Goal: Transaction & Acquisition: Purchase product/service

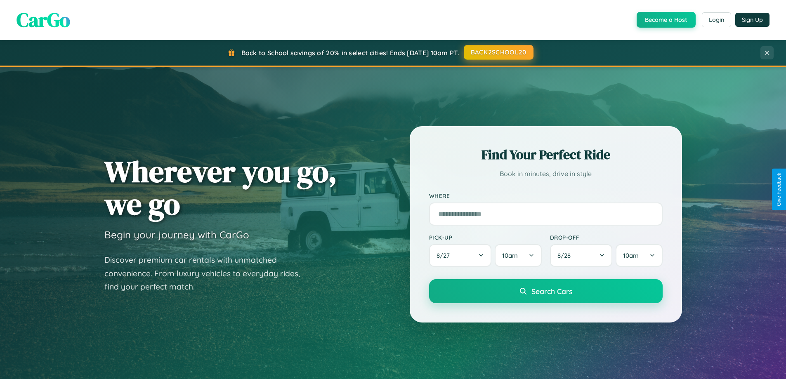
click at [498, 52] on button "BACK2SCHOOL20" at bounding box center [499, 52] width 70 height 15
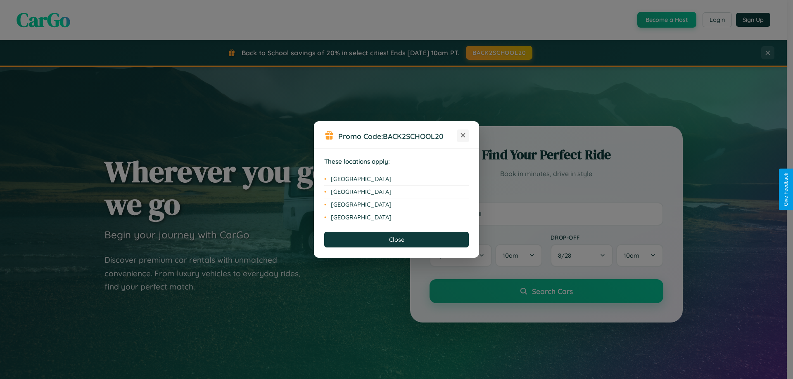
click at [463, 136] on icon at bounding box center [463, 135] width 5 height 5
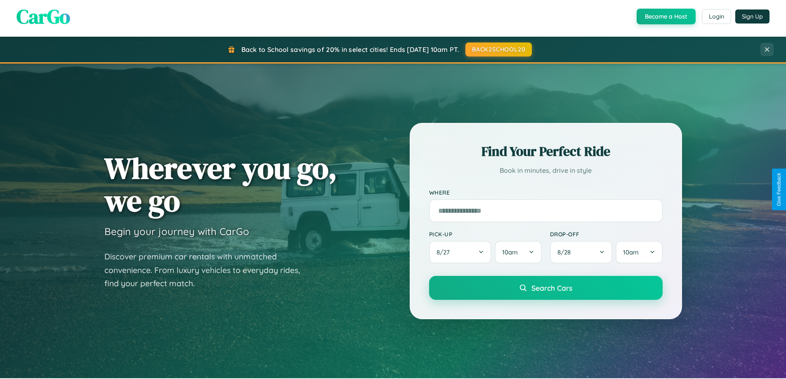
scroll to position [568, 0]
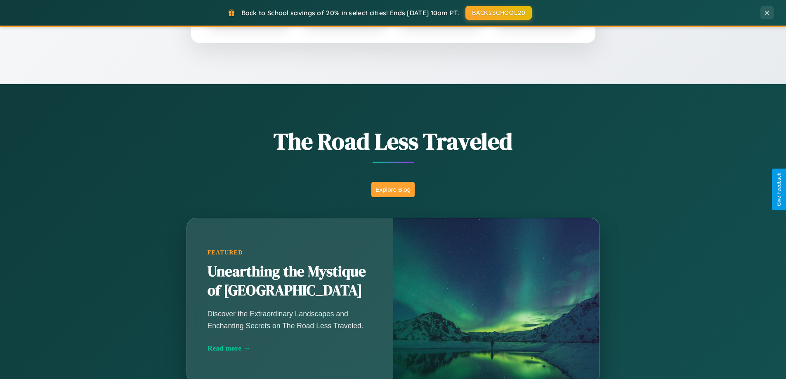
click at [393, 189] on button "Explore Blog" at bounding box center [392, 189] width 43 height 15
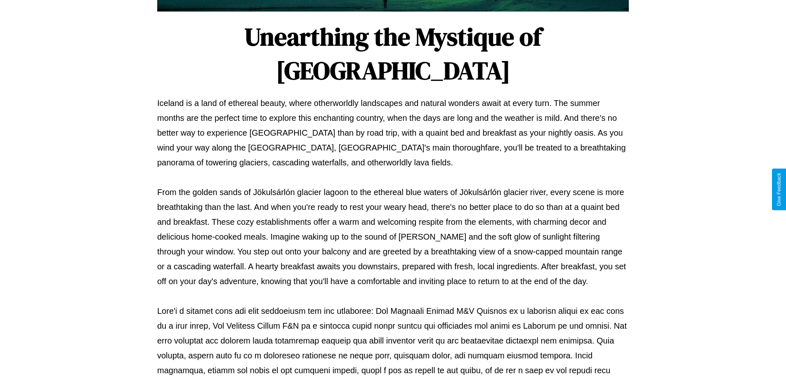
scroll to position [267, 0]
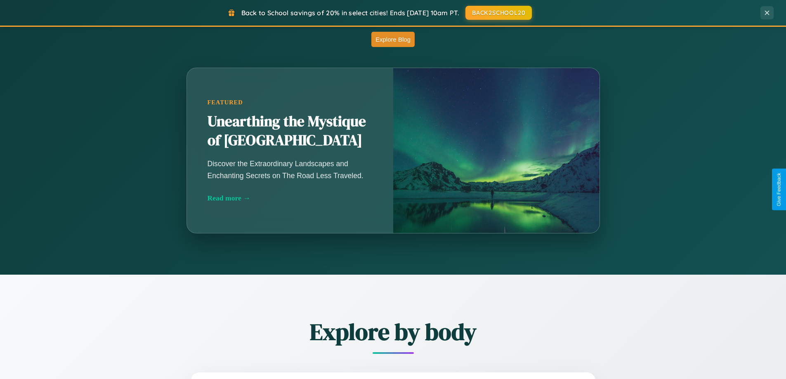
scroll to position [568, 0]
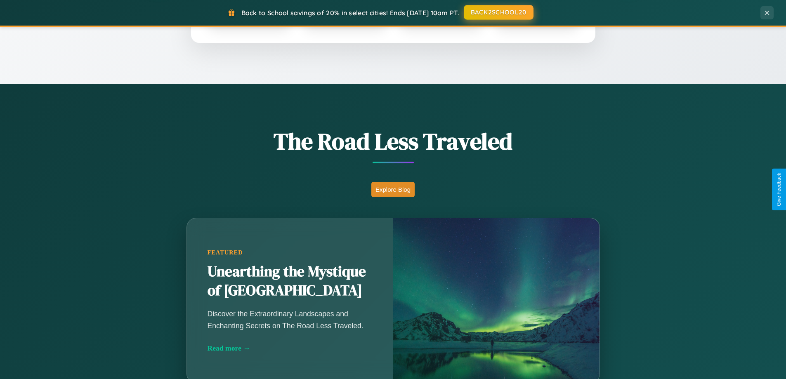
click at [498, 13] on button "BACK2SCHOOL20" at bounding box center [499, 12] width 70 height 15
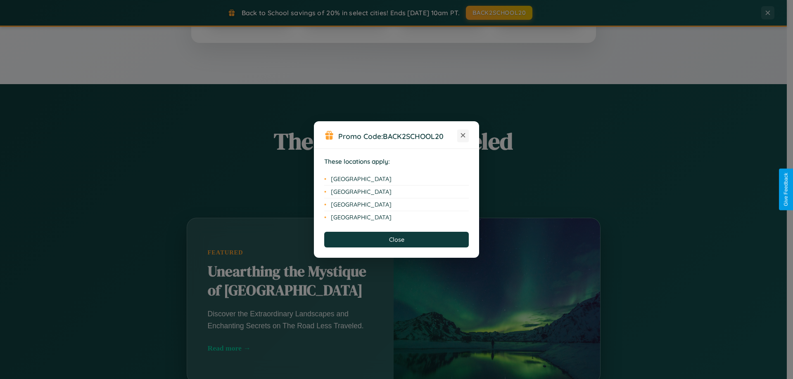
click at [463, 136] on icon at bounding box center [463, 135] width 5 height 5
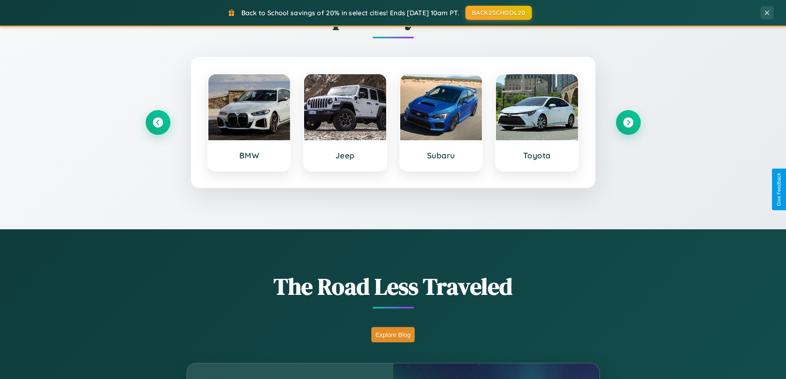
scroll to position [24, 0]
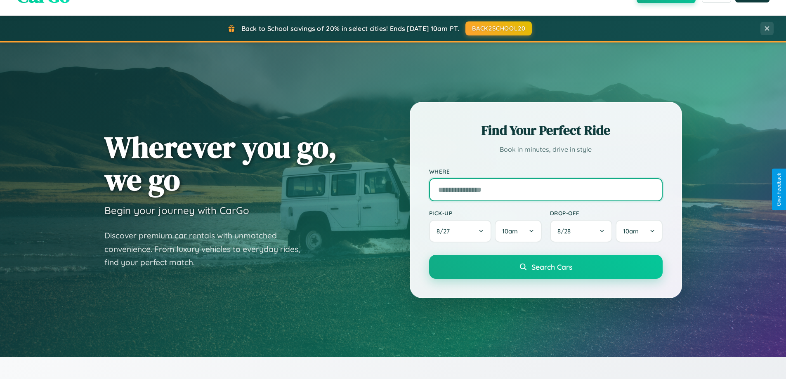
click at [546, 189] on input "text" at bounding box center [546, 189] width 234 height 23
type input "**********"
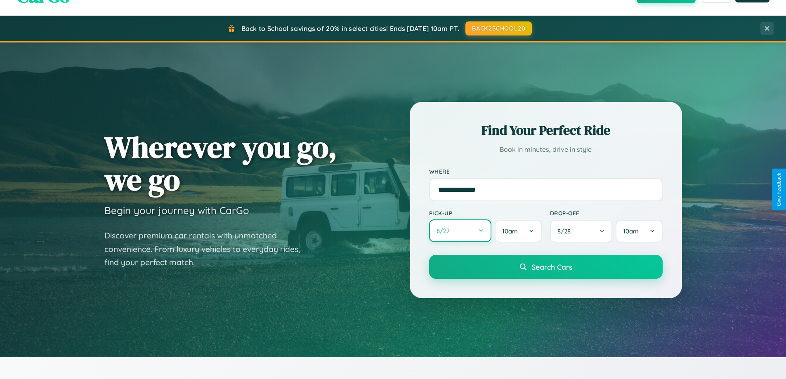
click at [460, 231] on button "8 / 27" at bounding box center [460, 231] width 63 height 23
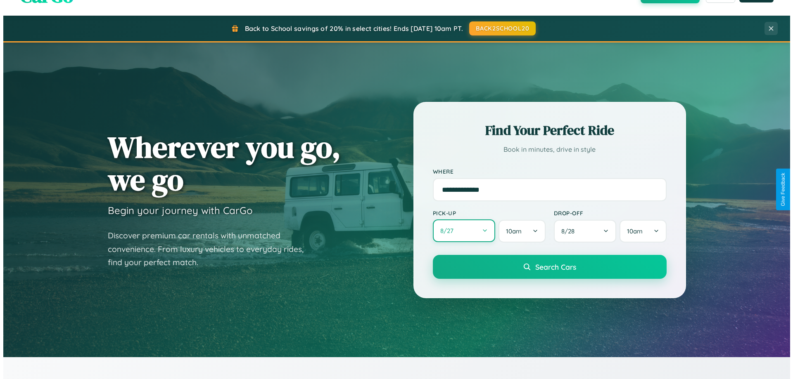
select select "*"
select select "****"
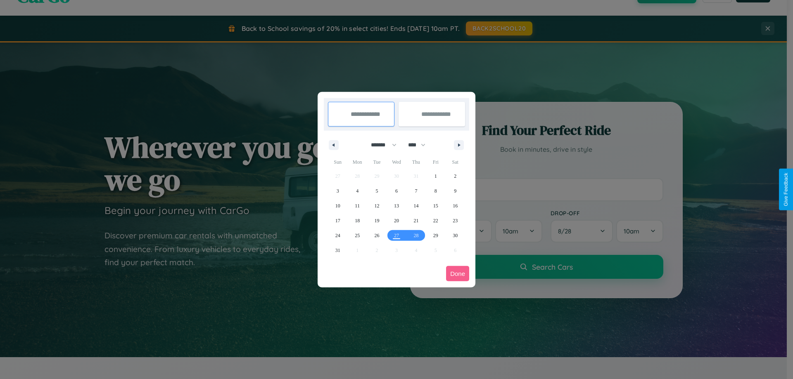
drag, startPoint x: 380, startPoint y: 145, endPoint x: 396, endPoint y: 166, distance: 26.4
click at [380, 145] on select "******* ******** ***** ***** *** **** **** ****** ********* ******* ******** **…" at bounding box center [381, 145] width 35 height 14
select select "*"
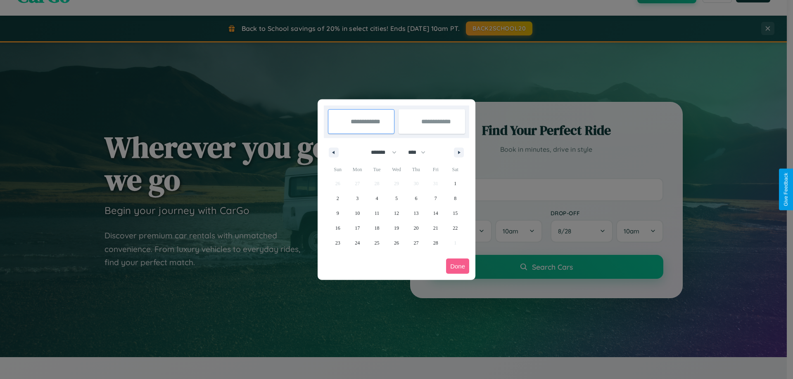
click at [420, 152] on select "**** **** **** **** **** **** **** **** **** **** **** **** **** **** **** ****…" at bounding box center [416, 153] width 25 height 14
select select "****"
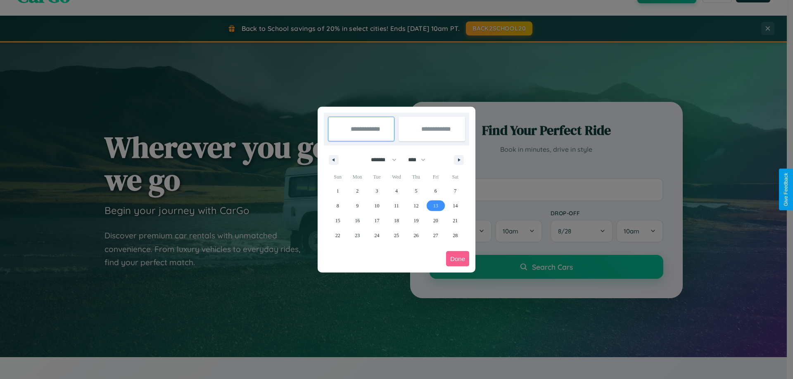
click at [435, 206] on span "13" at bounding box center [435, 206] width 5 height 15
type input "**********"
click at [357, 220] on span "16" at bounding box center [357, 220] width 5 height 15
type input "**********"
click at [457, 259] on button "Done" at bounding box center [457, 258] width 23 height 15
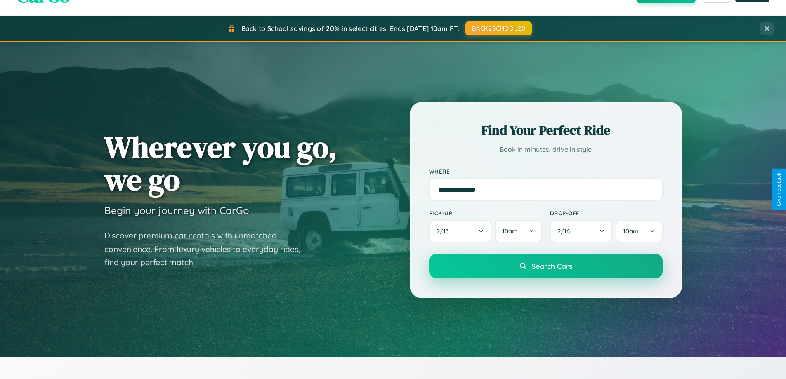
click at [546, 266] on span "Search Cars" at bounding box center [552, 266] width 41 height 9
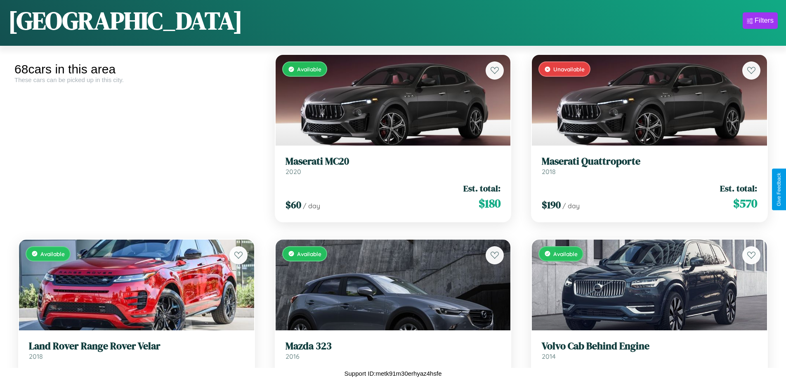
scroll to position [301, 0]
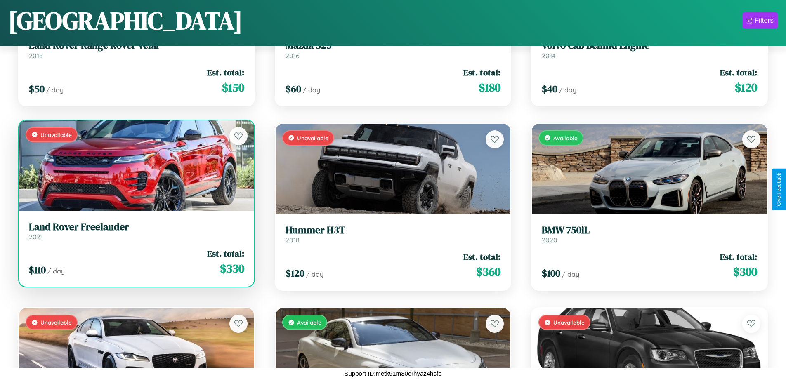
click at [135, 166] on div "Unavailable" at bounding box center [136, 166] width 235 height 91
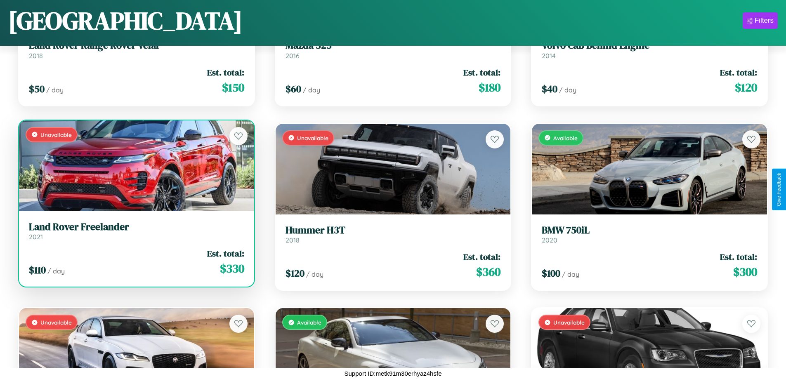
click at [135, 166] on div "Unavailable" at bounding box center [136, 166] width 235 height 91
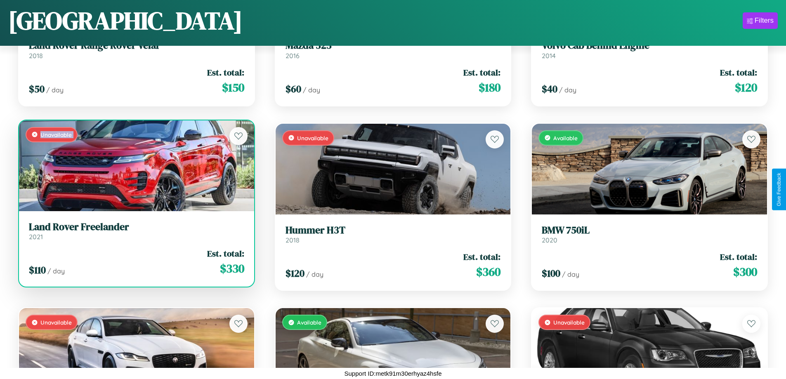
click at [135, 166] on div "Unavailable" at bounding box center [136, 166] width 235 height 91
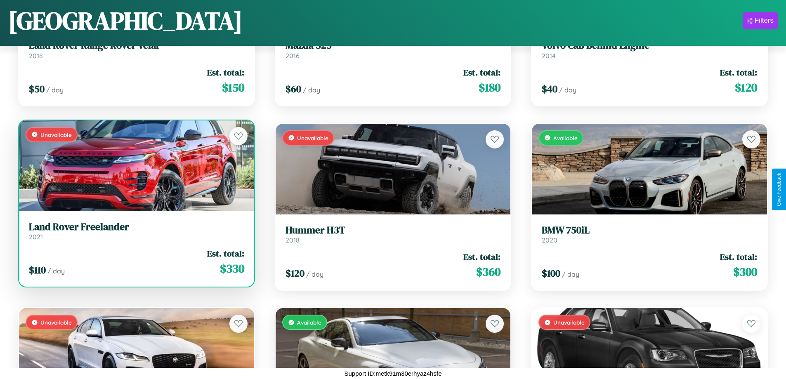
click at [135, 166] on div "Unavailable" at bounding box center [136, 166] width 235 height 91
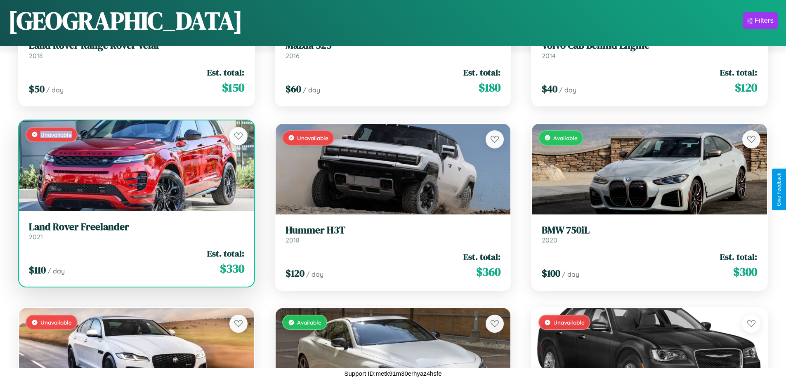
click at [135, 166] on div "Unavailable" at bounding box center [136, 166] width 235 height 91
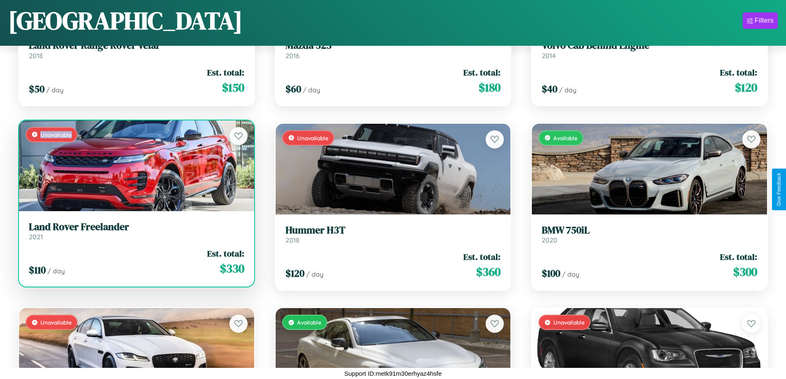
click at [135, 231] on h3 "Land Rover Freelander" at bounding box center [136, 227] width 215 height 12
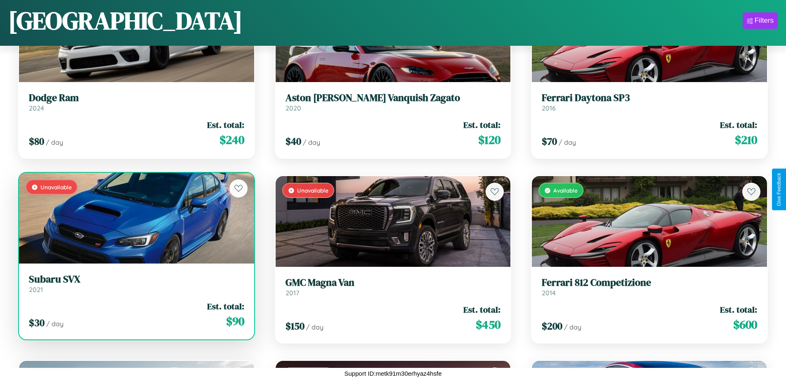
scroll to position [1595, 0]
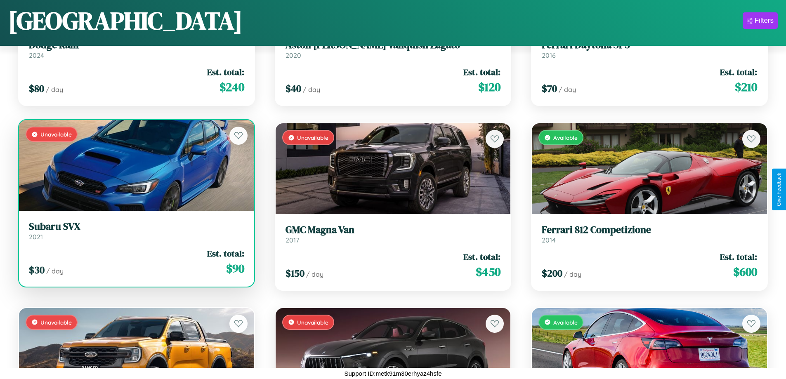
click at [135, 234] on link "Subaru SVX 2021" at bounding box center [136, 231] width 215 height 20
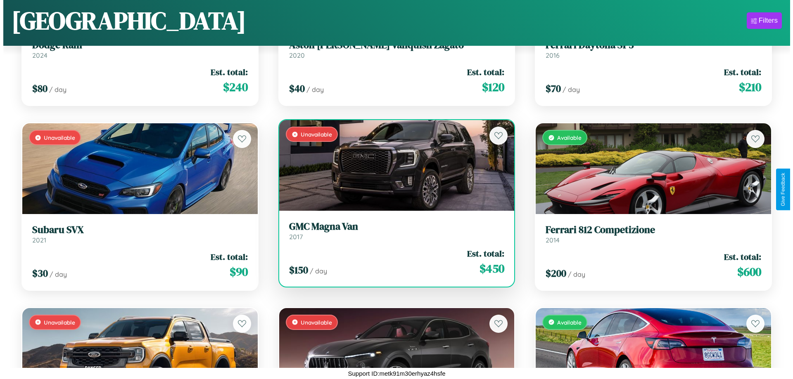
scroll to position [0, 0]
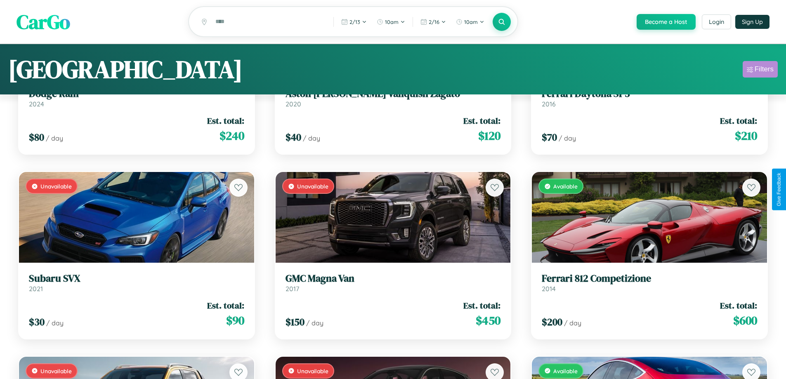
click at [760, 71] on div "Filters" at bounding box center [764, 69] width 19 height 8
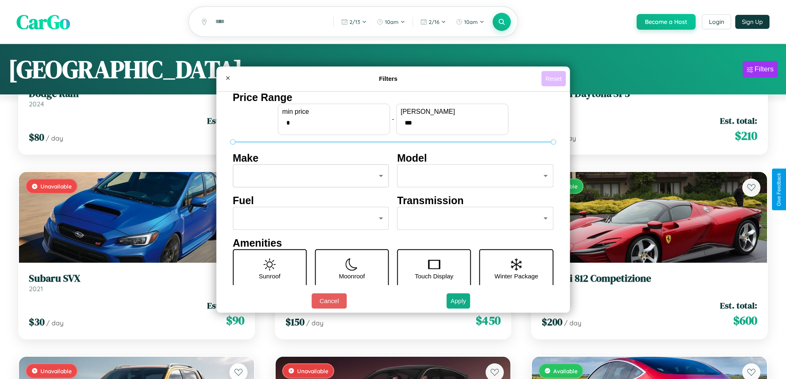
click at [555, 78] on button "Reset" at bounding box center [554, 78] width 24 height 15
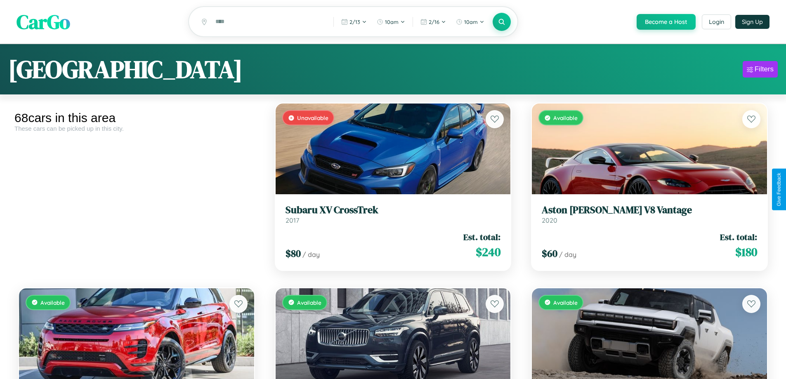
scroll to position [3170, 0]
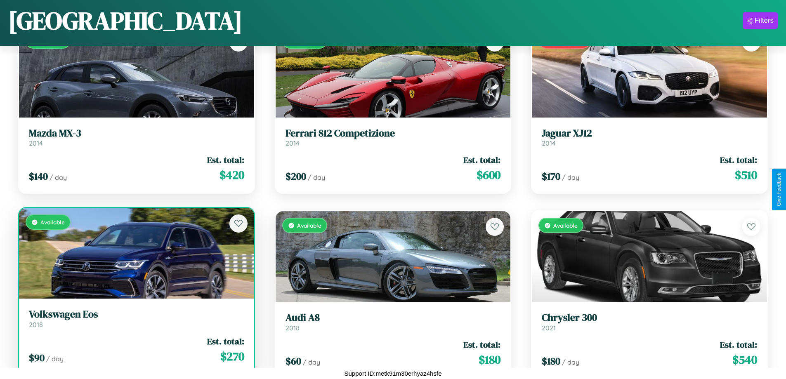
click at [135, 353] on div "$ 90 / day Est. total: $ 270" at bounding box center [136, 350] width 215 height 29
click at [135, 350] on div "$ 90 / day Est. total: $ 270" at bounding box center [136, 350] width 215 height 29
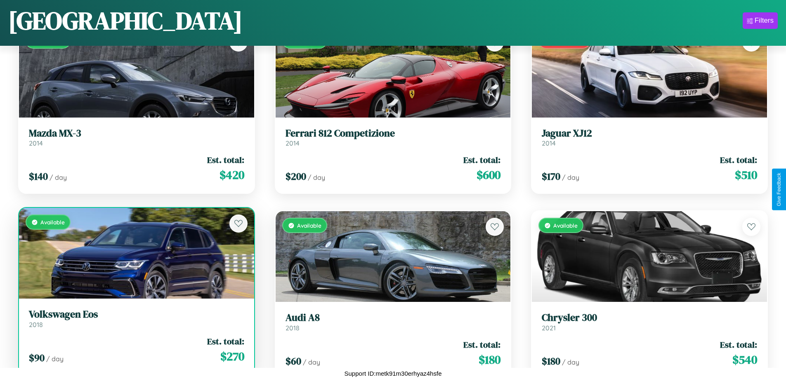
click at [135, 350] on div "$ 90 / day Est. total: $ 270" at bounding box center [136, 350] width 215 height 29
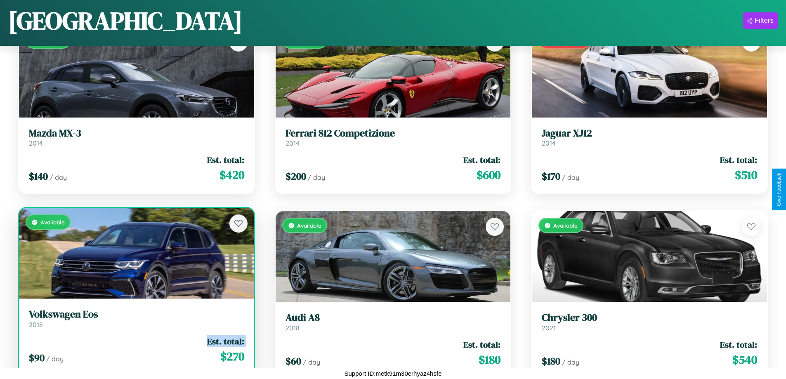
click at [135, 350] on div "$ 90 / day Est. total: $ 270" at bounding box center [136, 350] width 215 height 29
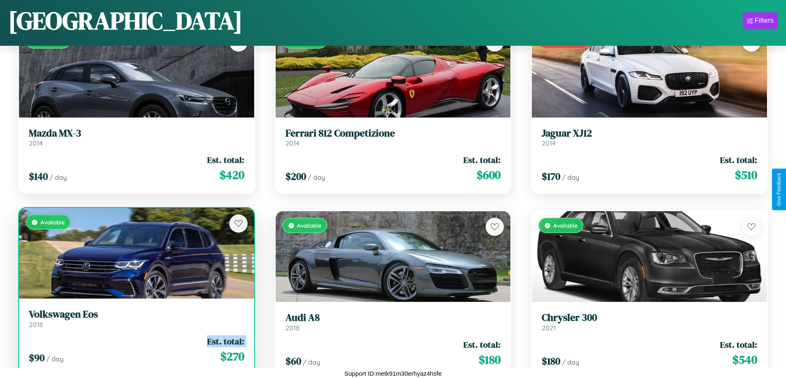
click at [135, 350] on div "$ 90 / day Est. total: $ 270" at bounding box center [136, 350] width 215 height 29
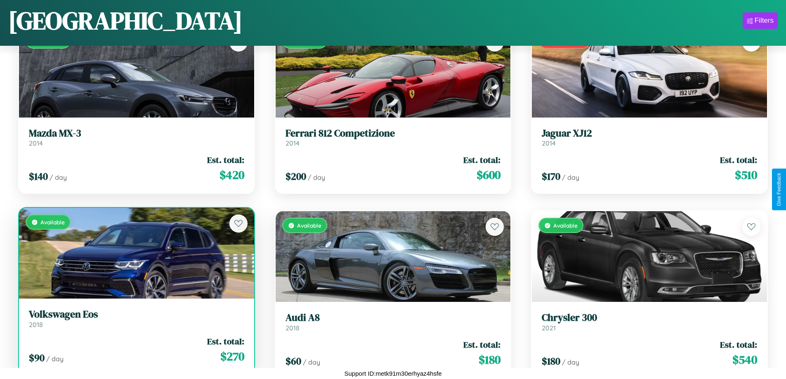
click at [135, 350] on div "$ 90 / day Est. total: $ 270" at bounding box center [136, 350] width 215 height 29
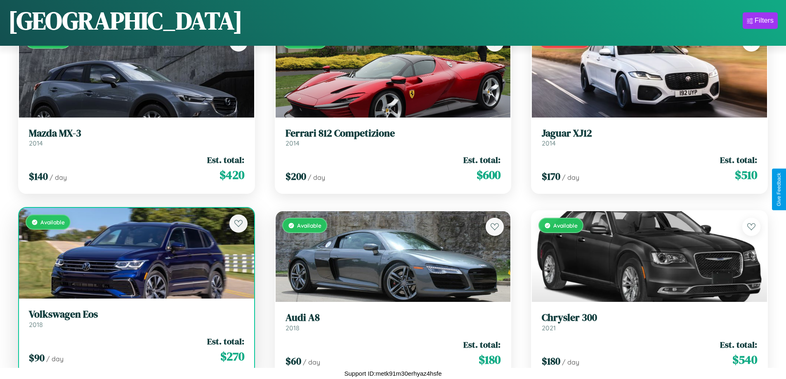
click at [135, 319] on h3 "Volkswagen Eos" at bounding box center [136, 315] width 215 height 12
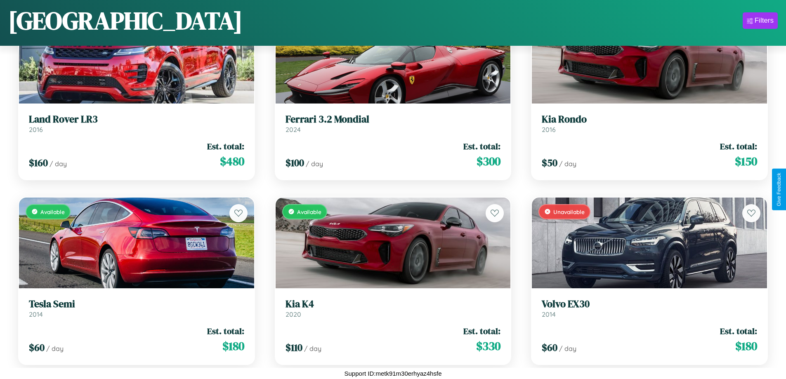
scroll to position [3628, 0]
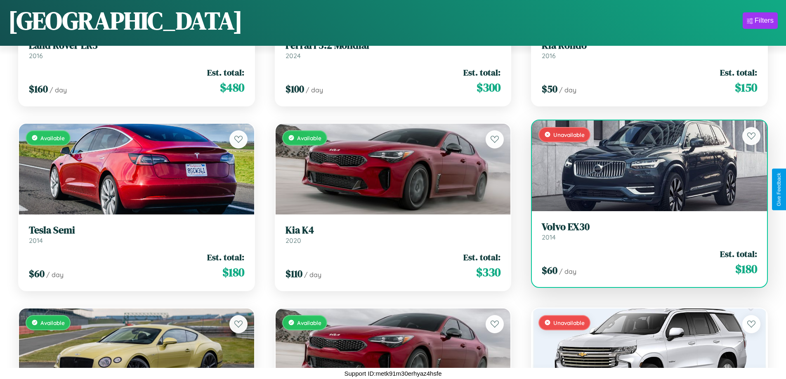
click at [644, 232] on h3 "Volvo EX30" at bounding box center [649, 227] width 215 height 12
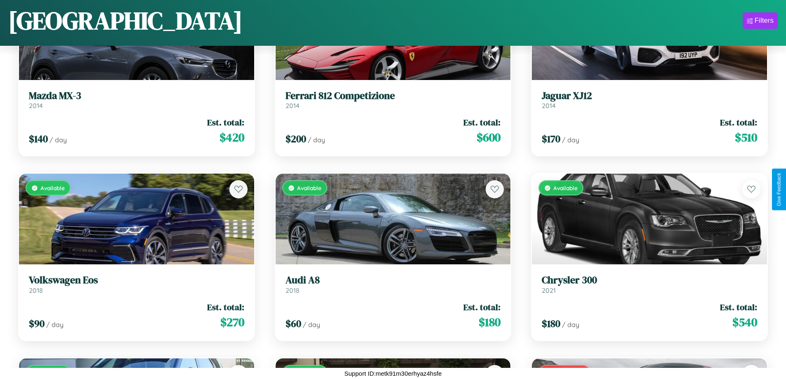
scroll to position [2519, 0]
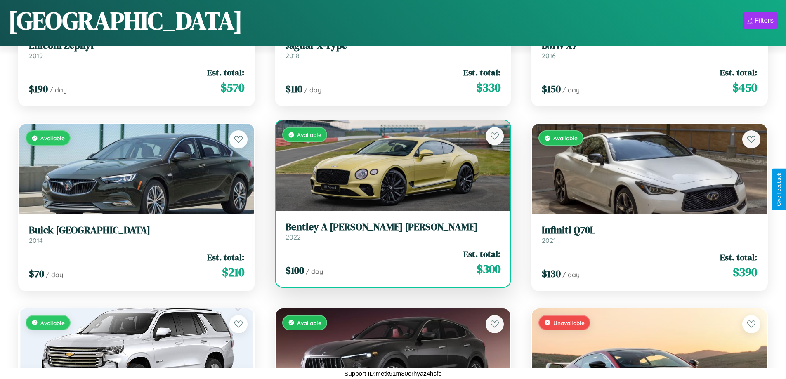
click at [390, 231] on h3 "Bentley A Smith GT Bentley" at bounding box center [393, 227] width 215 height 12
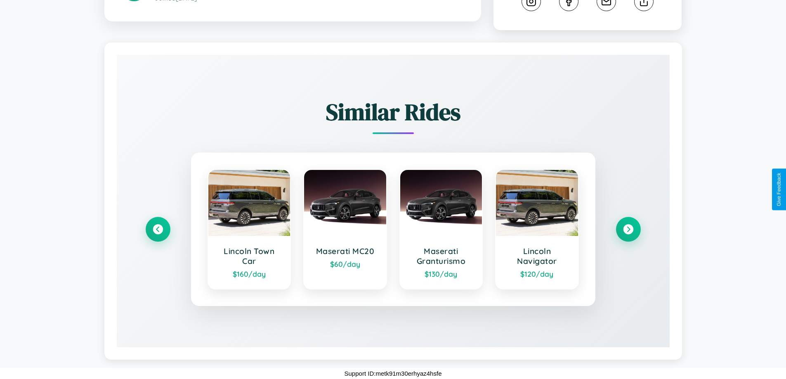
scroll to position [493, 0]
click at [628, 229] on icon at bounding box center [628, 229] width 11 height 11
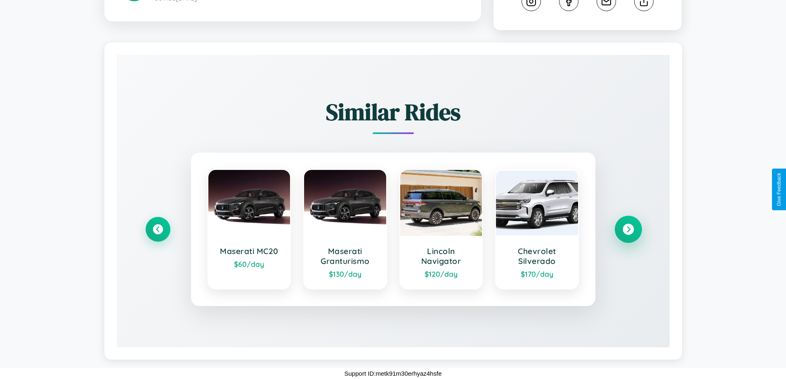
click at [628, 229] on icon at bounding box center [628, 229] width 11 height 11
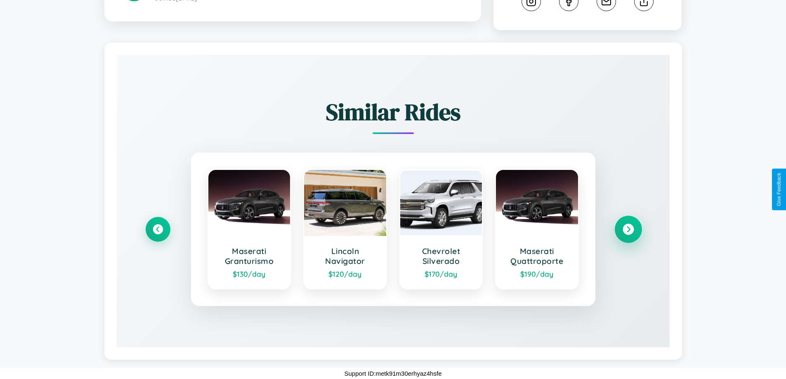
click at [628, 229] on icon at bounding box center [628, 229] width 11 height 11
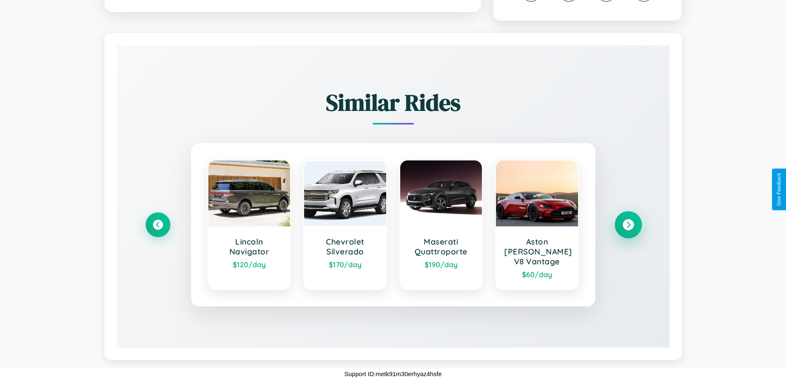
click at [628, 229] on icon at bounding box center [628, 225] width 11 height 11
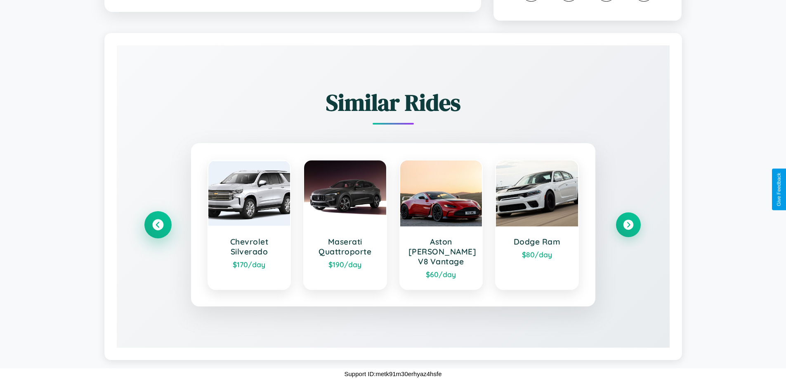
click at [158, 229] on icon at bounding box center [157, 225] width 11 height 11
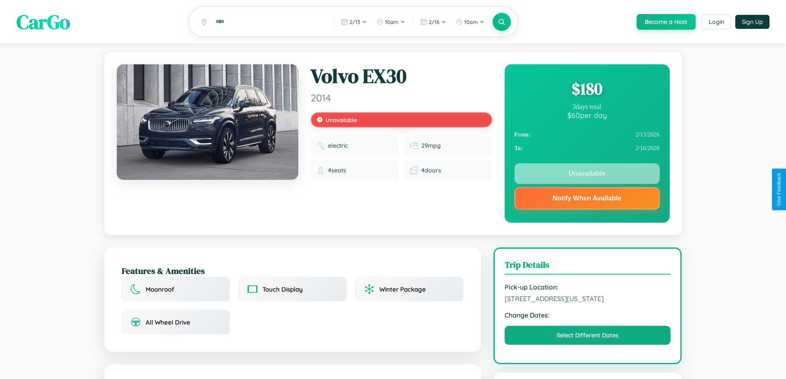
click at [587, 90] on div "$ 180" at bounding box center [587, 89] width 145 height 22
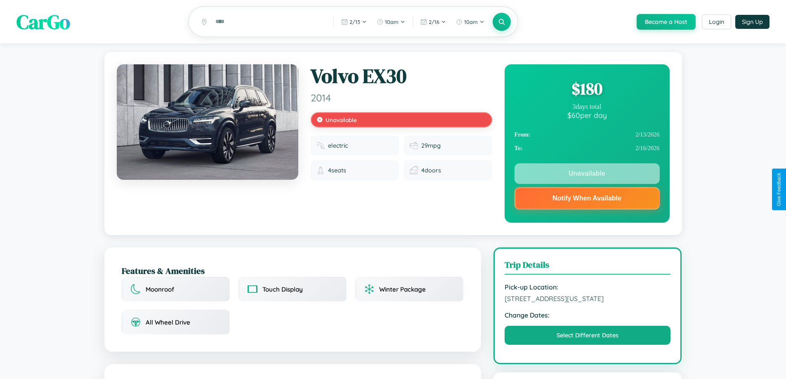
click at [587, 90] on div "$ 180" at bounding box center [587, 89] width 145 height 22
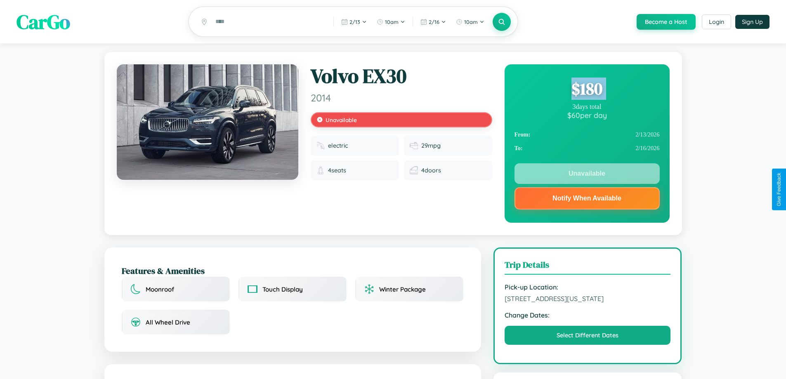
click at [587, 90] on div "$ 180" at bounding box center [587, 89] width 145 height 22
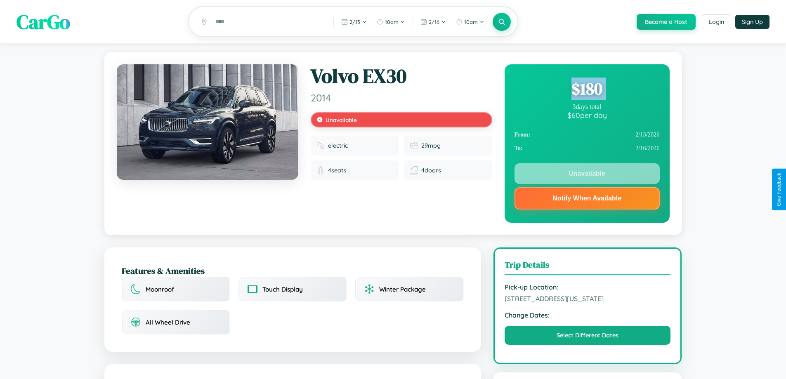
click at [587, 90] on div "$ 180" at bounding box center [587, 89] width 145 height 22
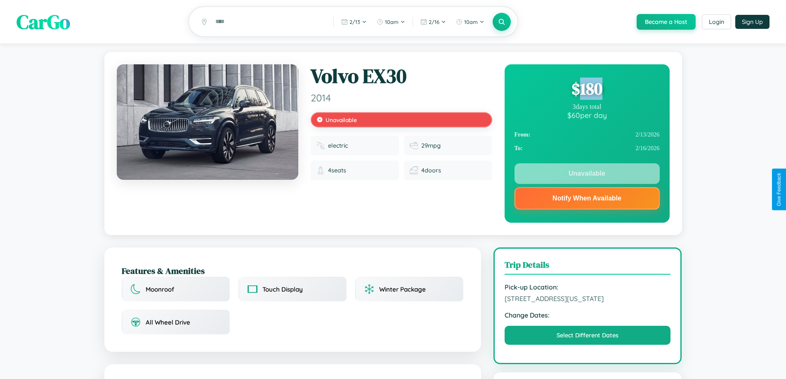
click at [587, 90] on div "$ 180" at bounding box center [587, 89] width 145 height 22
